Goal: Obtain resource: Obtain resource

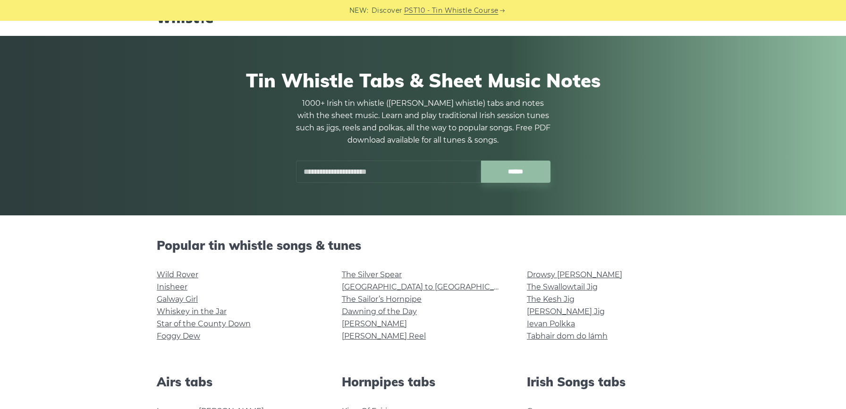
scroll to position [35, 0]
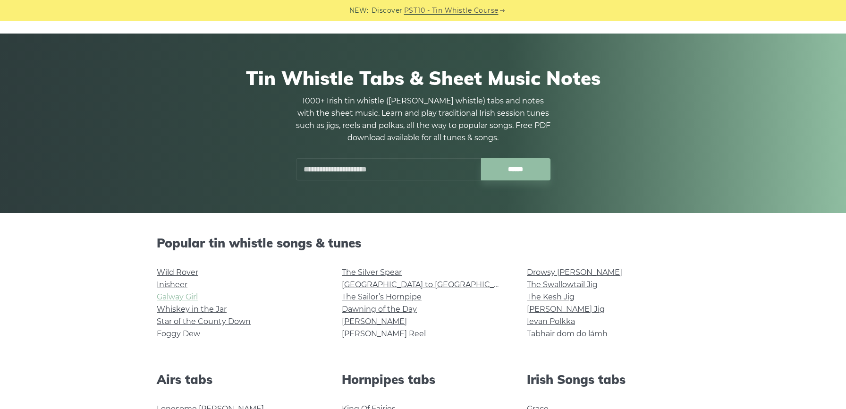
click at [183, 295] on link "Galway Girl" at bounding box center [177, 296] width 41 height 9
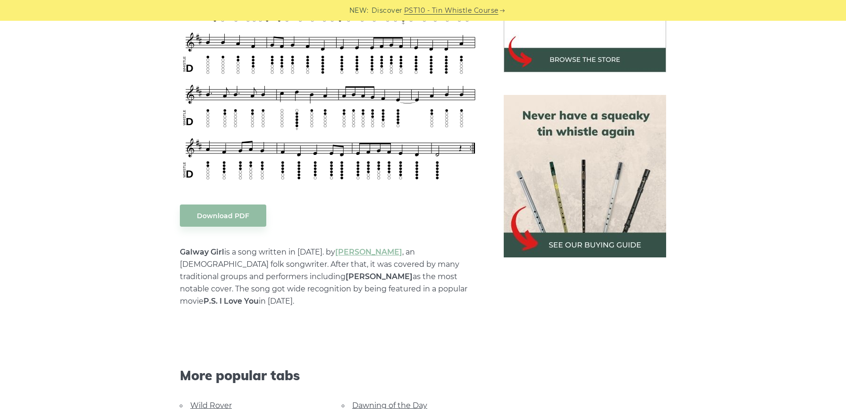
scroll to position [398, 0]
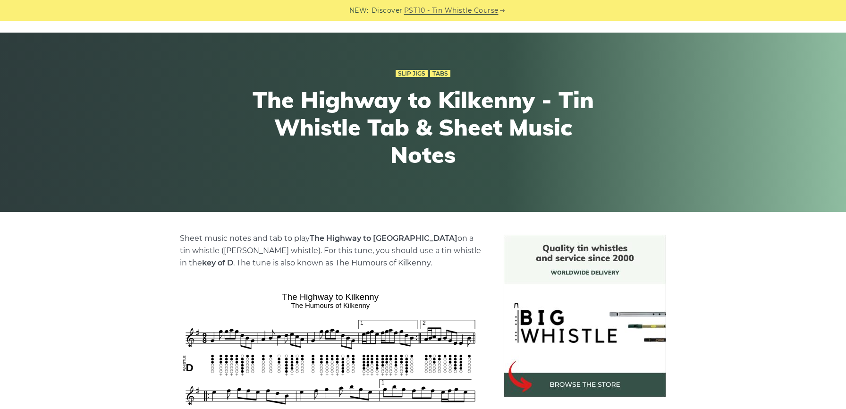
scroll to position [36, 0]
